Goal: Transaction & Acquisition: Purchase product/service

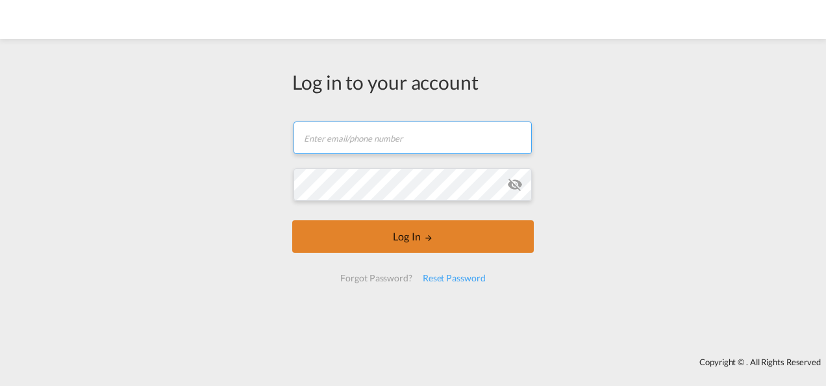
type input "[PERSON_NAME][EMAIL_ADDRESS][PERSON_NAME][DOMAIN_NAME]"
click at [392, 229] on button "Log In" at bounding box center [413, 236] width 242 height 32
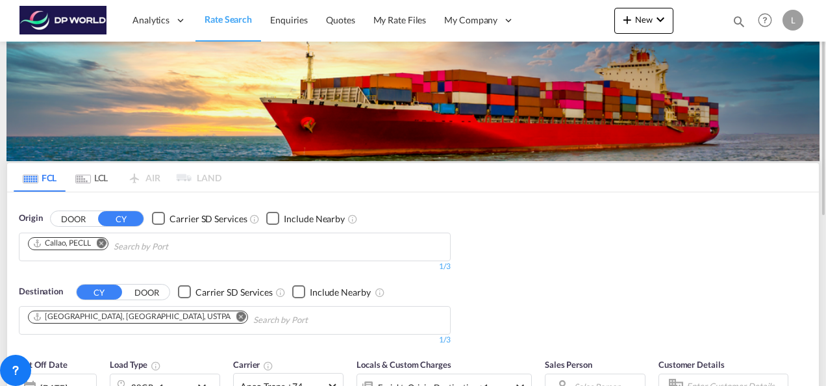
click at [236, 315] on md-icon "Remove" at bounding box center [241, 316] width 10 height 10
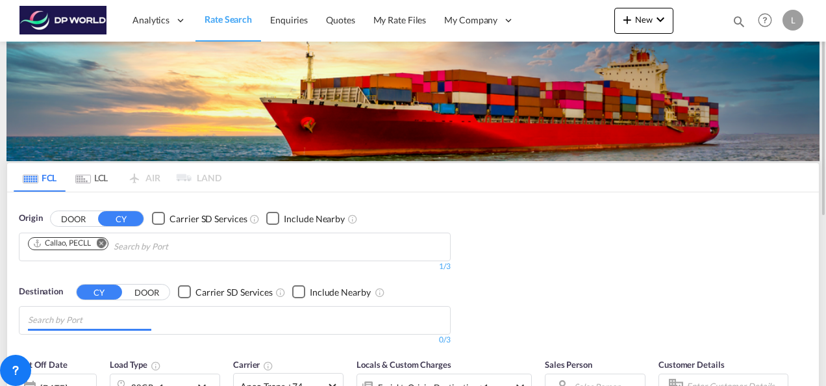
click at [100, 320] on input "Chips input." at bounding box center [89, 320] width 123 height 21
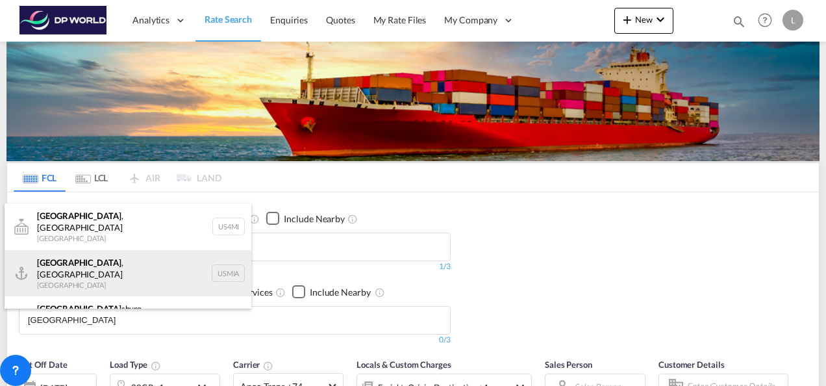
type input "miami"
click at [71, 256] on div "Miami , FL United States USMIA" at bounding box center [128, 273] width 247 height 47
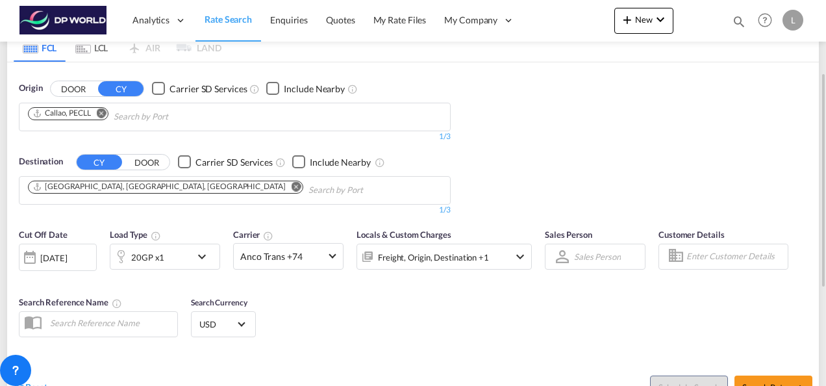
scroll to position [195, 0]
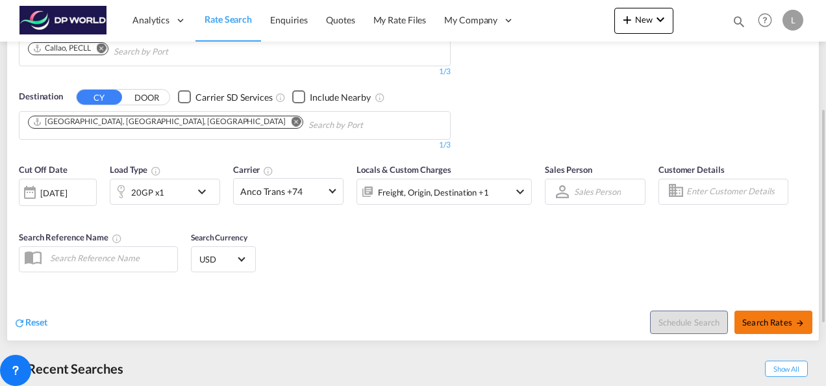
click at [752, 323] on span "Search Rates" at bounding box center [774, 322] width 62 height 10
type input "PECLL to USMIA / 28 Aug 2025"
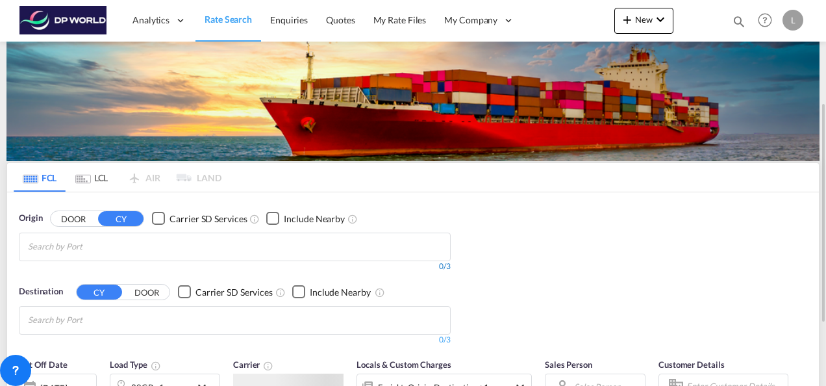
scroll to position [65, 0]
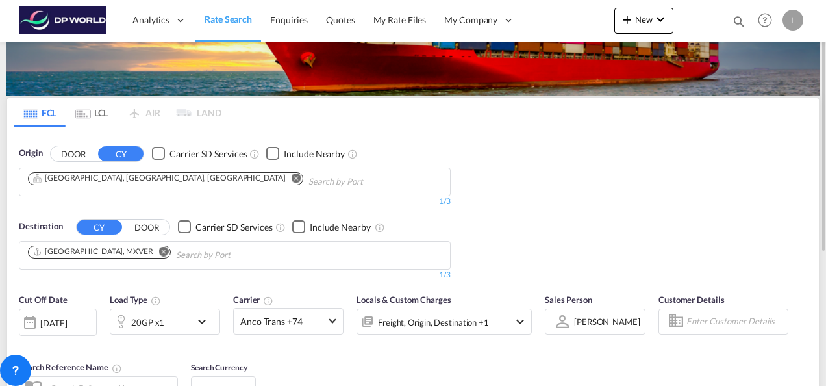
drag, startPoint x: 133, startPoint y: 177, endPoint x: 115, endPoint y: 178, distance: 17.6
click at [292, 177] on md-icon "Remove" at bounding box center [297, 178] width 10 height 10
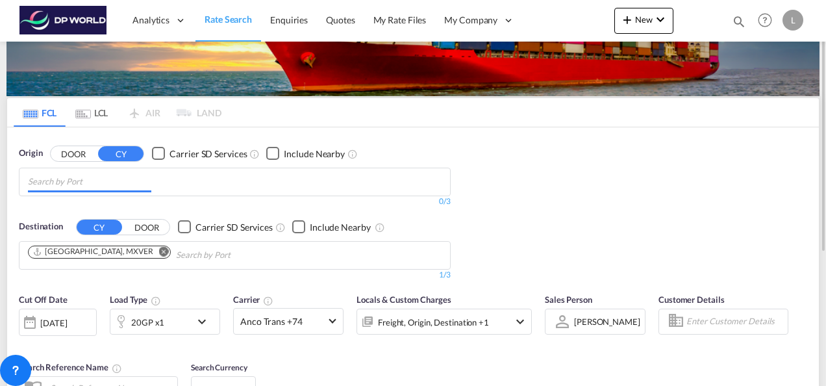
click at [105, 183] on input "Chips input." at bounding box center [89, 181] width 123 height 21
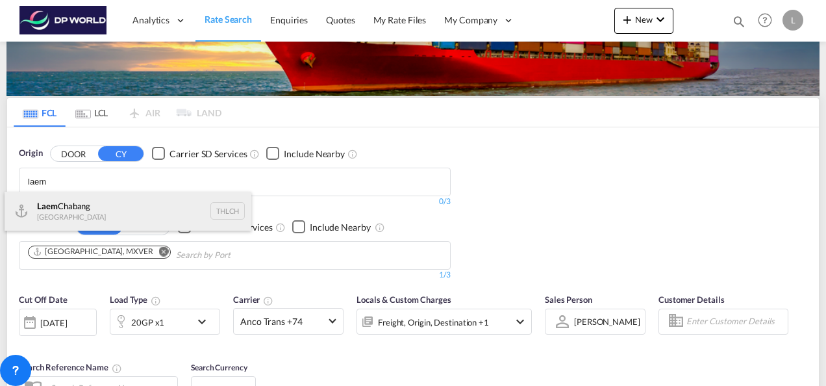
type input "laem"
click at [92, 197] on div "Laem Chabang Thailand THLCH" at bounding box center [128, 211] width 247 height 39
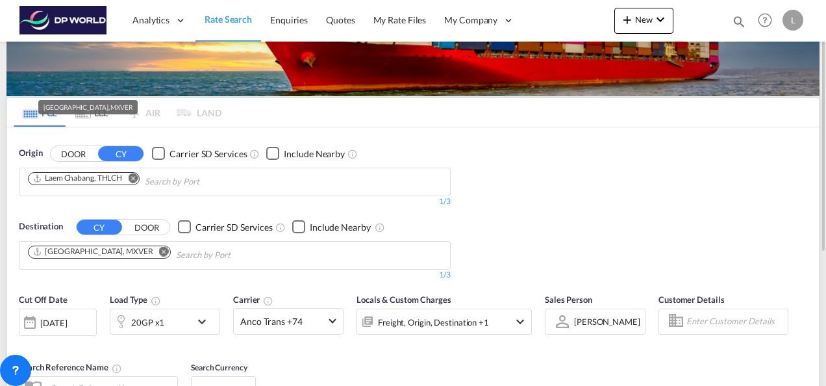
click at [88, 251] on div "[GEOGRAPHIC_DATA], MXVER" at bounding box center [92, 251] width 121 height 11
click at [159, 253] on md-icon "Remove" at bounding box center [164, 251] width 10 height 10
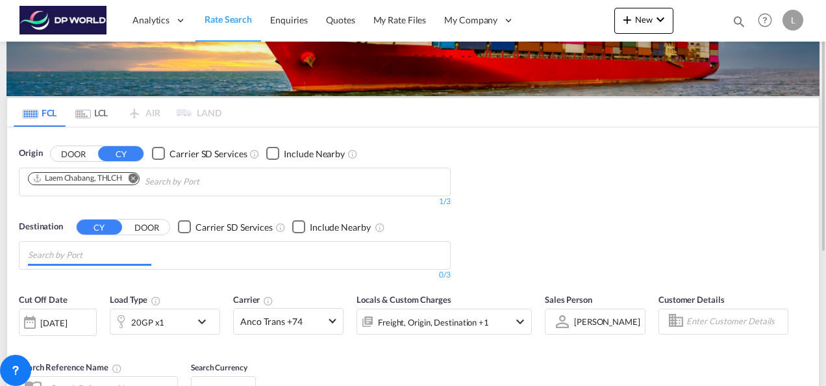
click at [107, 254] on input "Chips input." at bounding box center [89, 255] width 123 height 21
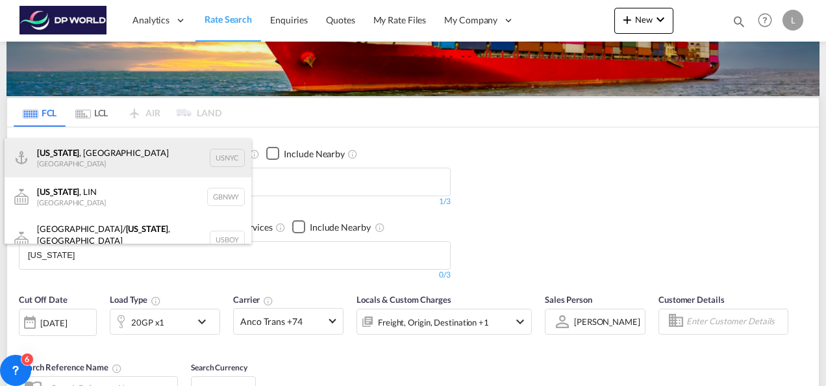
type input "[US_STATE]"
click at [57, 162] on div "[US_STATE] , [GEOGRAPHIC_DATA] [GEOGRAPHIC_DATA] USNYC" at bounding box center [128, 157] width 247 height 39
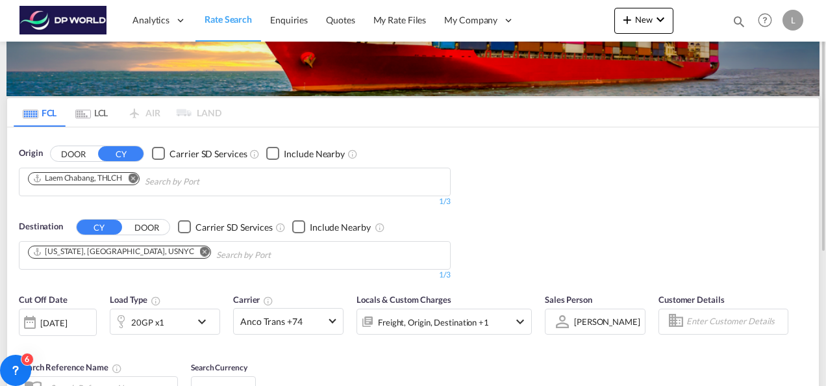
click at [169, 326] on div "20GP x1" at bounding box center [150, 322] width 81 height 26
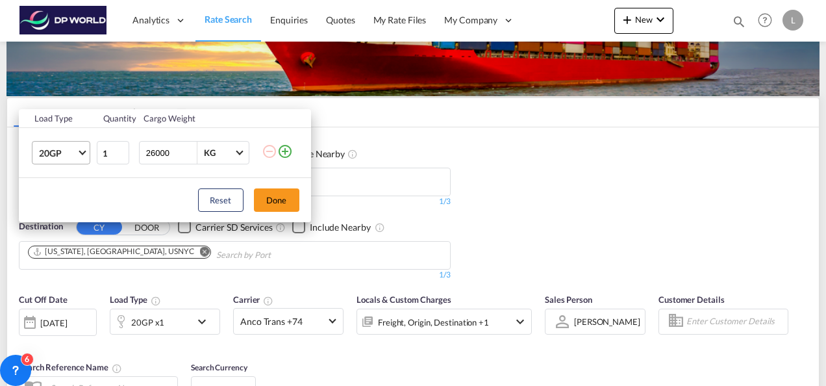
click at [82, 155] on md-select-value "20GP" at bounding box center [64, 153] width 52 height 22
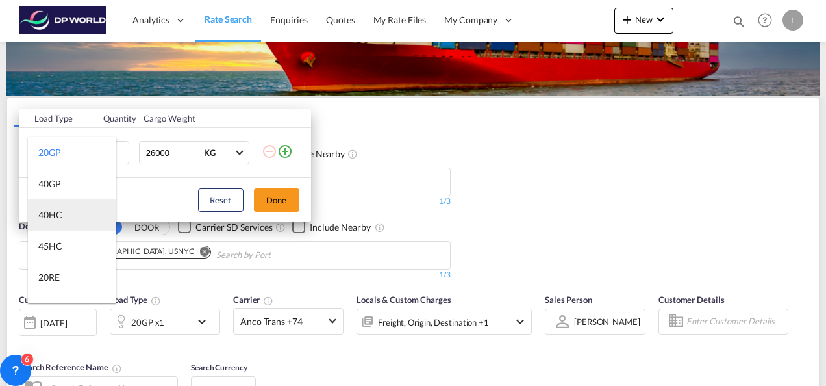
click at [55, 214] on div "40HC" at bounding box center [50, 215] width 24 height 13
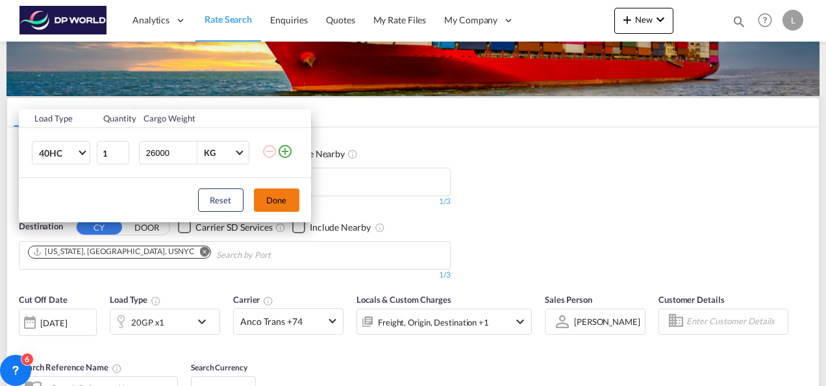
click at [274, 205] on button "Done" at bounding box center [276, 199] width 45 height 23
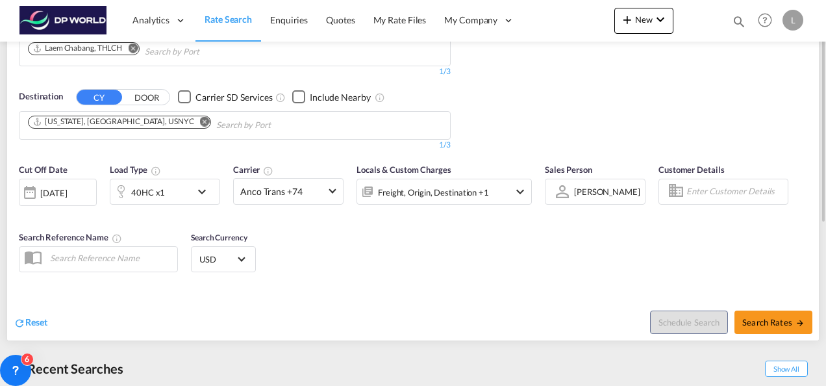
scroll to position [260, 0]
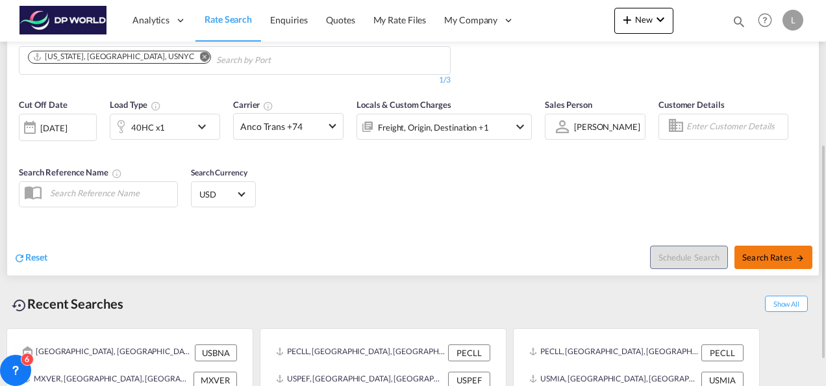
click at [743, 249] on button "Search Rates" at bounding box center [774, 257] width 78 height 23
type input "THLCH to USNYC / [DATE]"
